Goal: Communication & Community: Answer question/provide support

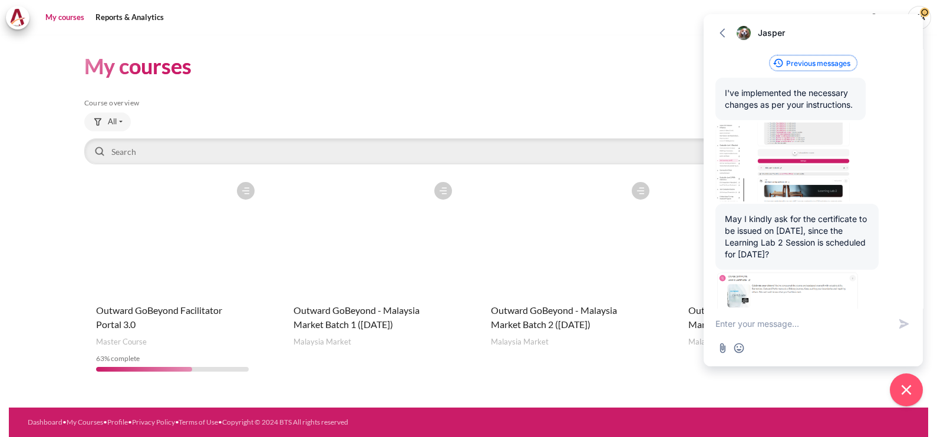
click at [837, 62] on button "Previous messages" at bounding box center [813, 62] width 87 height 15
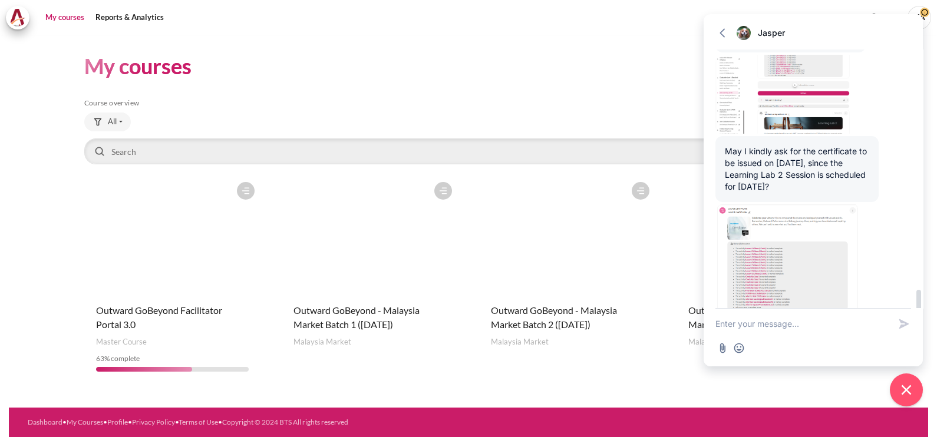
scroll to position [3324, 0]
click at [777, 329] on textarea "New message" at bounding box center [802, 324] width 174 height 31
type textarea "Hello morning. sorry for my late reply"
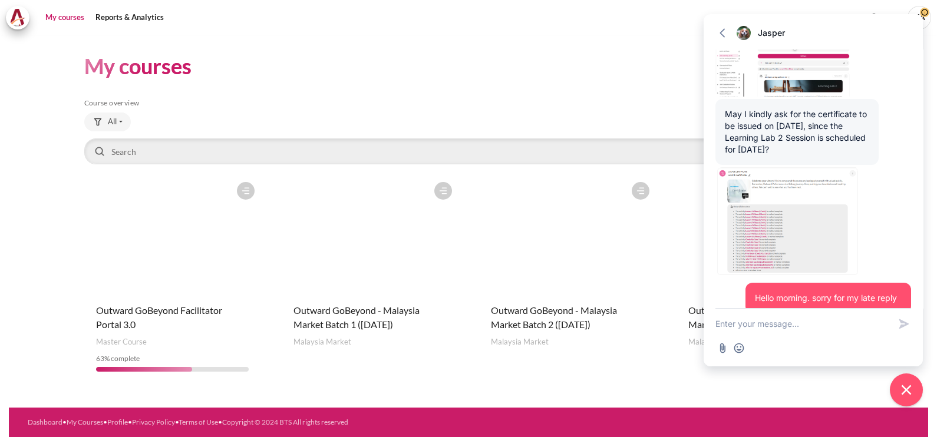
click at [685, 271] on figure "Content" at bounding box center [765, 235] width 176 height 118
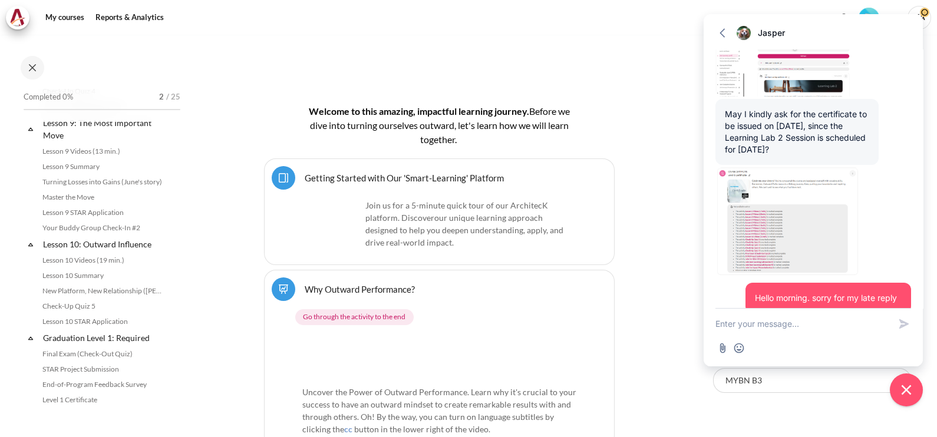
scroll to position [1031, 0]
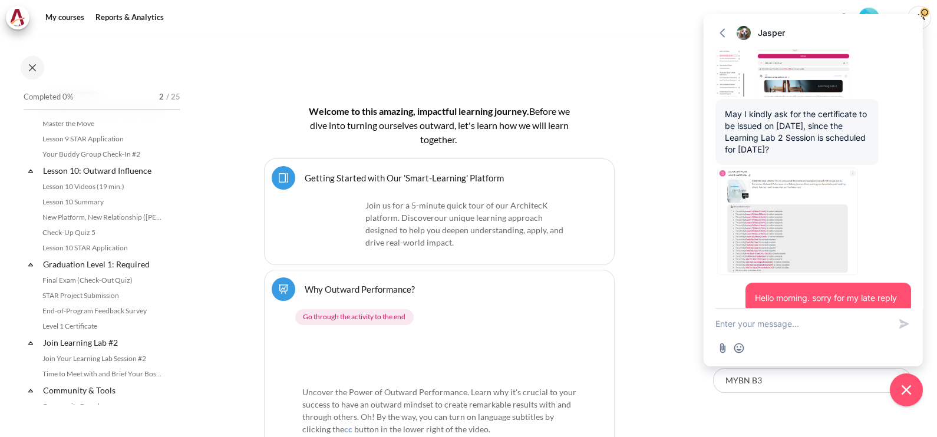
click at [743, 320] on textarea "New message" at bounding box center [802, 324] width 174 height 31
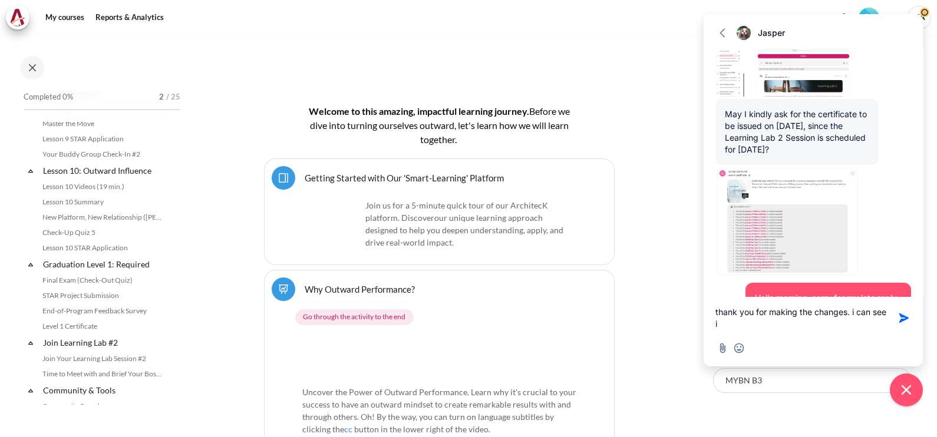
scroll to position [3361, 0]
type textarea "thank you for making the changes. i can see it in the platform"
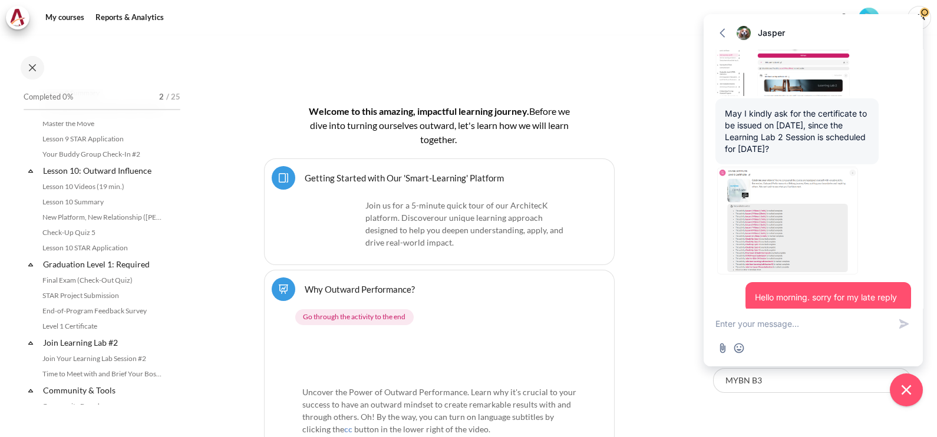
scroll to position [3406, 0]
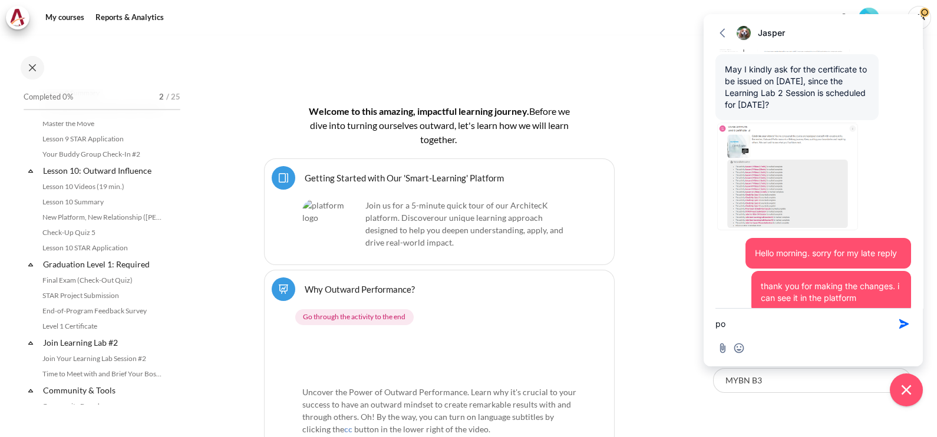
type textarea "p"
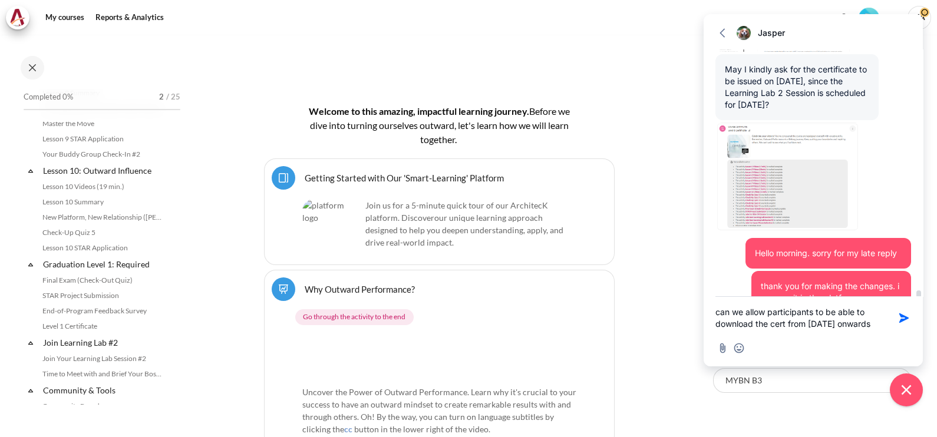
type textarea "can we allow participants to be able to download the cert from 30th Sept onward…"
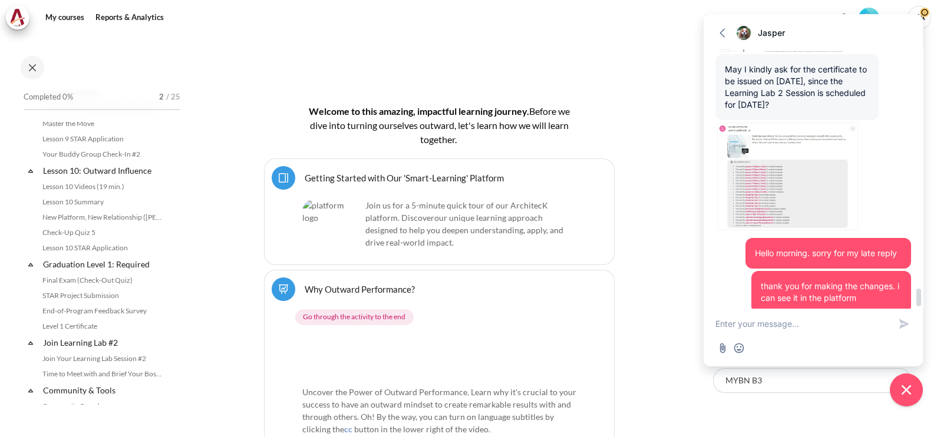
scroll to position [3462, 0]
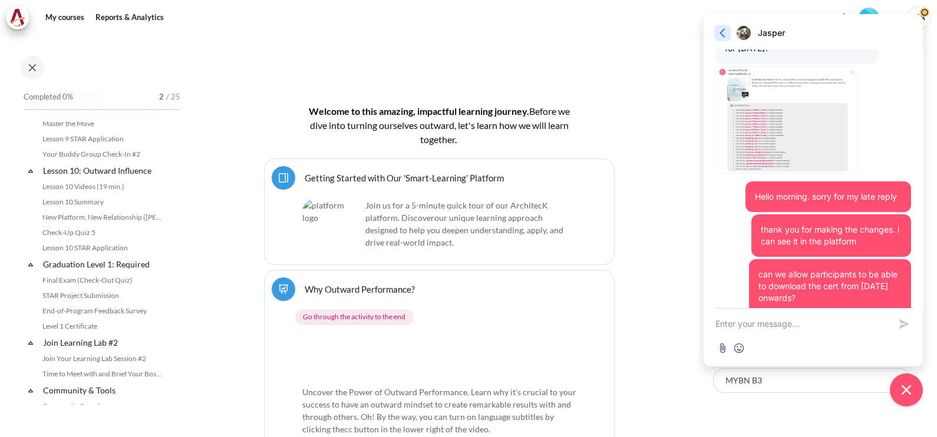
click at [725, 36] on icon "button" at bounding box center [723, 33] width 12 height 12
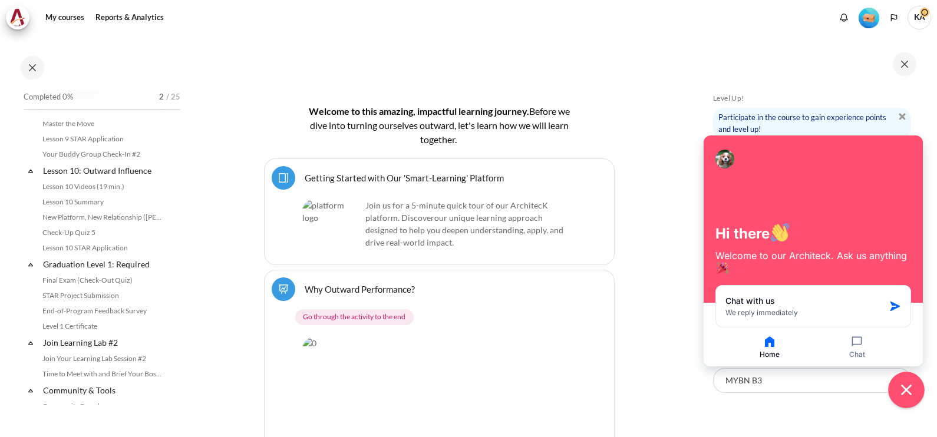
click at [907, 387] on icon "Close chat widget" at bounding box center [907, 390] width 18 height 18
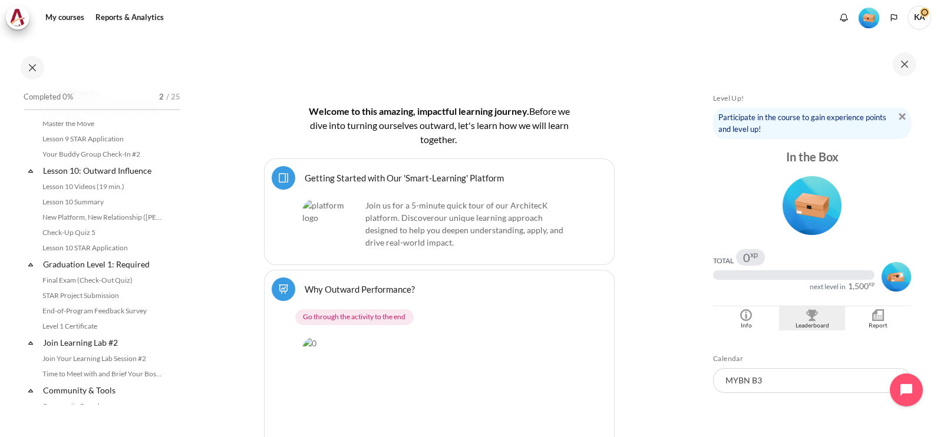
click at [806, 323] on div "Leaderboard" at bounding box center [812, 325] width 60 height 9
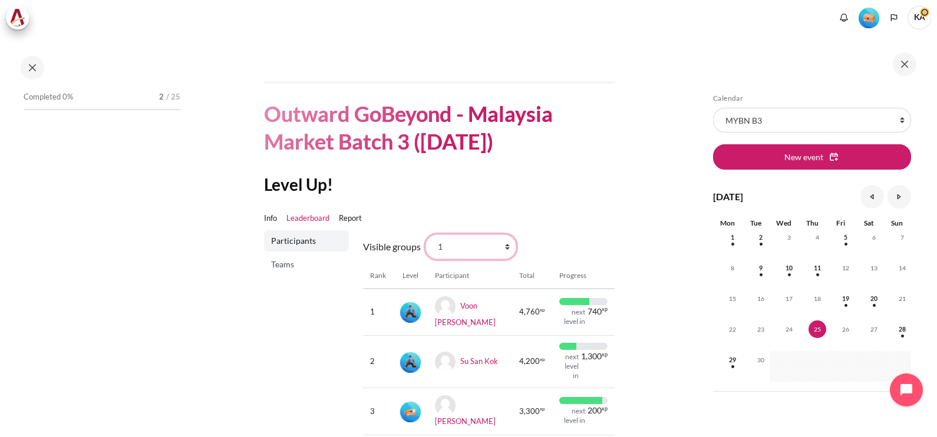
click at [457, 246] on select "All participants 1 2 3 3 4" at bounding box center [470, 247] width 91 height 25
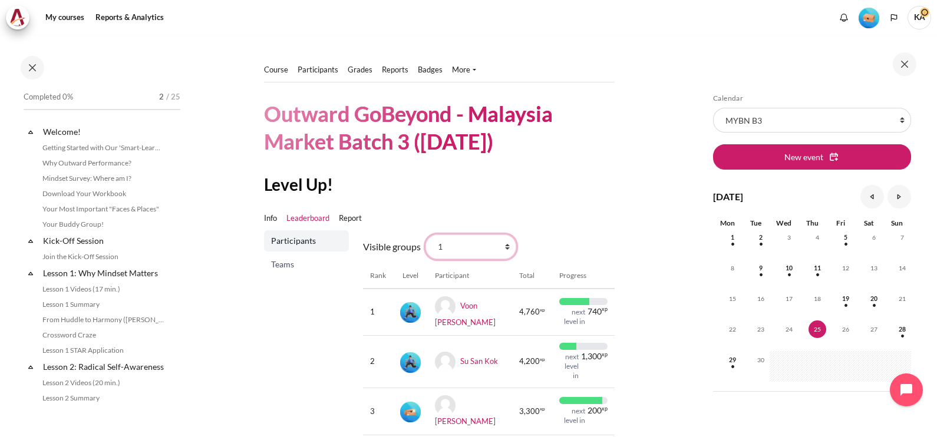
click at [425, 235] on select "All participants 1 2 3 3 4" at bounding box center [470, 247] width 91 height 25
click at [614, 169] on section "Course Participants" at bounding box center [439, 275] width 501 height 480
click at [467, 248] on select "All participants 1 2 3 3 4" at bounding box center [470, 247] width 91 height 25
click at [425, 235] on select "All participants 1 2 3 3 4" at bounding box center [470, 247] width 91 height 25
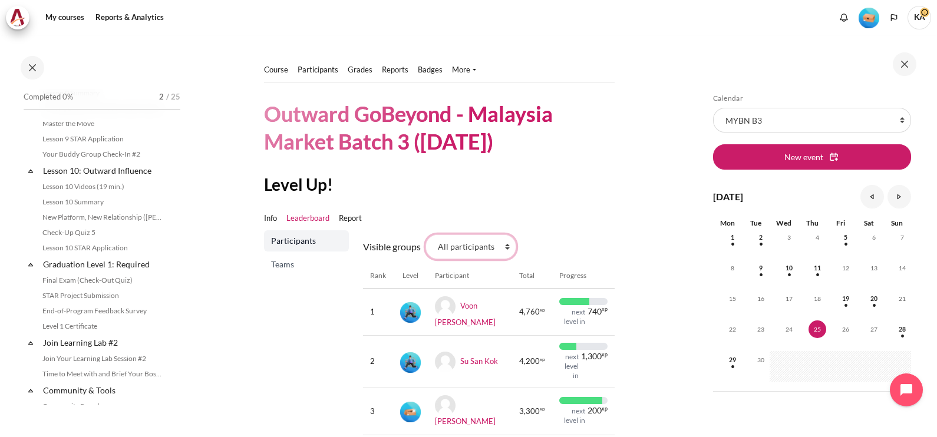
scroll to position [73, 0]
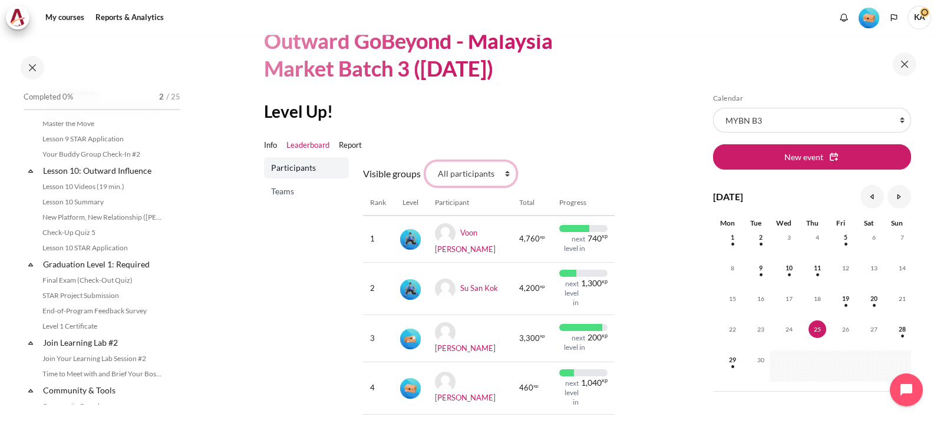
click at [469, 174] on select "All participants 1 2 3 3 4" at bounding box center [470, 173] width 91 height 25
select select "4962"
click at [425, 161] on select "All participants 1 2 3 3 4" at bounding box center [470, 173] width 91 height 25
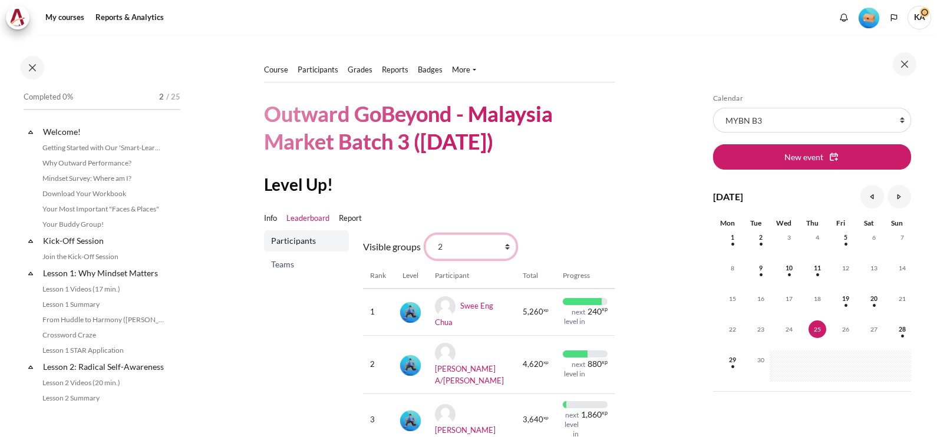
click at [500, 248] on select "All participants 1 2 3 3 4" at bounding box center [470, 247] width 91 height 25
select select "0"
click at [425, 235] on select "All participants 1 2 3 3 4" at bounding box center [470, 247] width 91 height 25
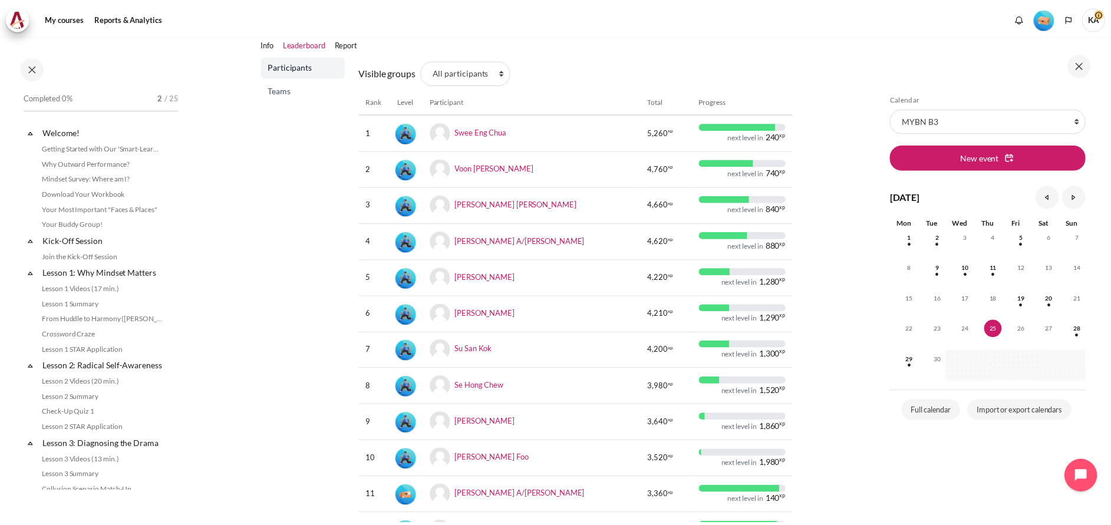
scroll to position [147, 0]
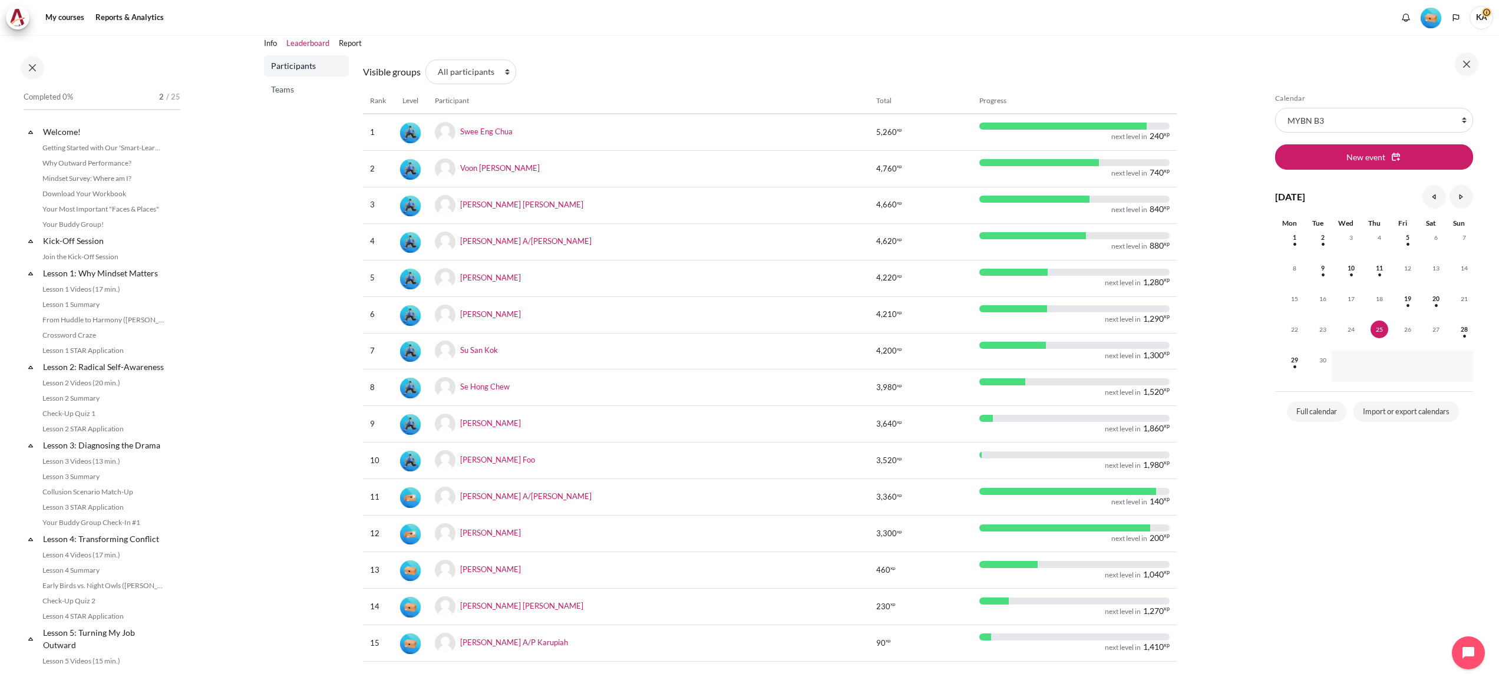
drag, startPoint x: 914, startPoint y: 0, endPoint x: 829, endPoint y: 22, distance: 88.2
click at [829, 22] on div "My courses Reports & Analytics" at bounding box center [749, 18] width 1487 height 24
